Goal: Task Accomplishment & Management: Manage account settings

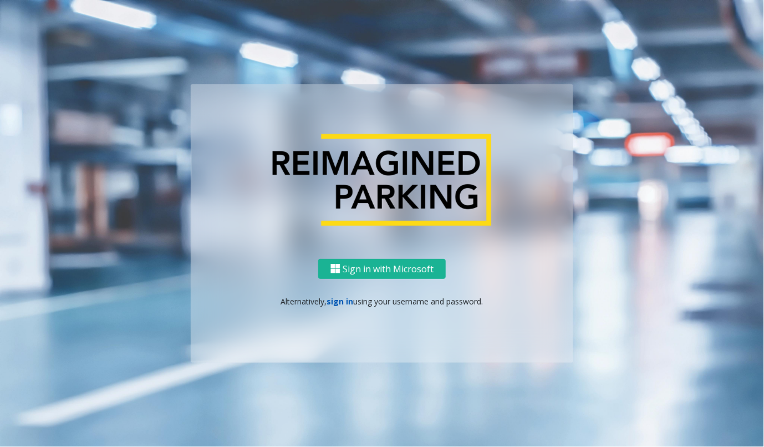
click at [338, 302] on link "sign in" at bounding box center [340, 301] width 27 height 11
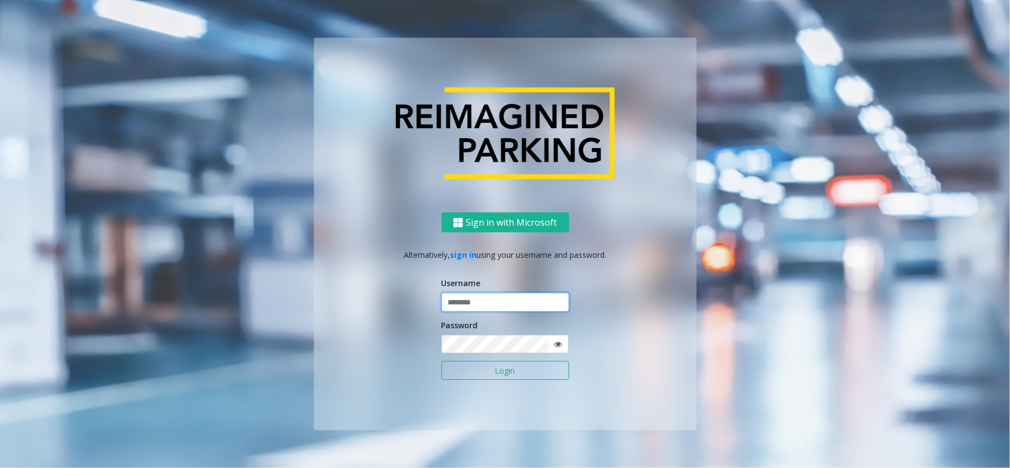
drag, startPoint x: 471, startPoint y: 293, endPoint x: 480, endPoint y: 314, distance: 22.6
click at [471, 295] on input "text" at bounding box center [506, 302] width 128 height 19
click at [482, 306] on input "text" at bounding box center [506, 302] width 128 height 19
click at [491, 307] on input "text" at bounding box center [506, 302] width 128 height 19
paste input "*"
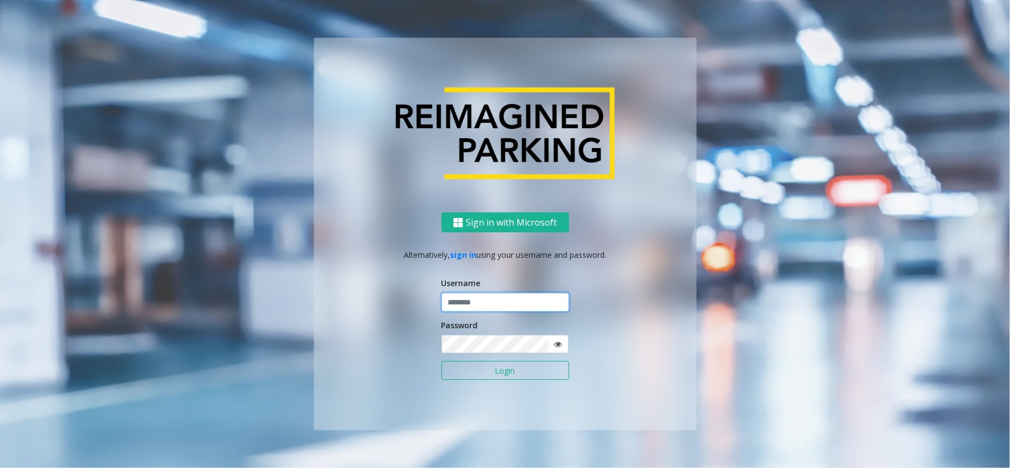
click at [495, 310] on input "text" at bounding box center [506, 302] width 128 height 19
type input "**********"
click at [442, 361] on button "Login" at bounding box center [506, 370] width 128 height 19
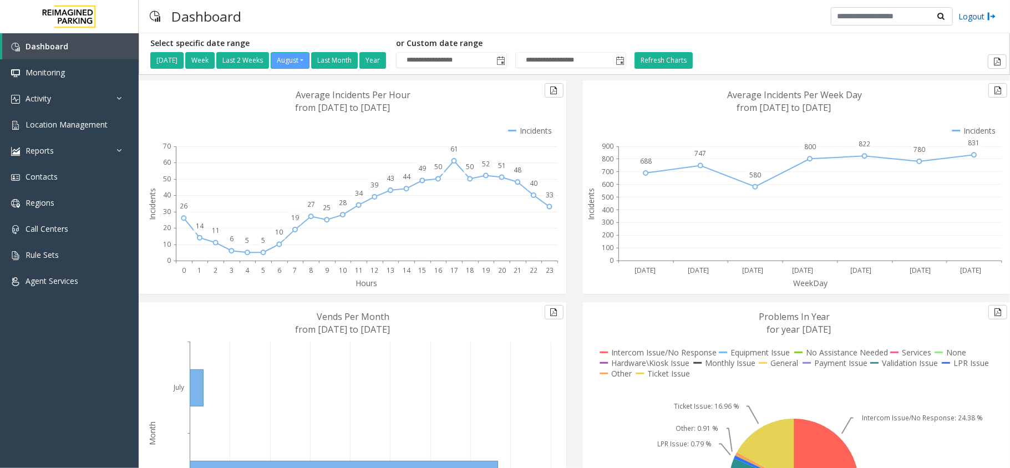
click at [990, 14] on img at bounding box center [991, 17] width 9 height 12
